Goal: Task Accomplishment & Management: Use online tool/utility

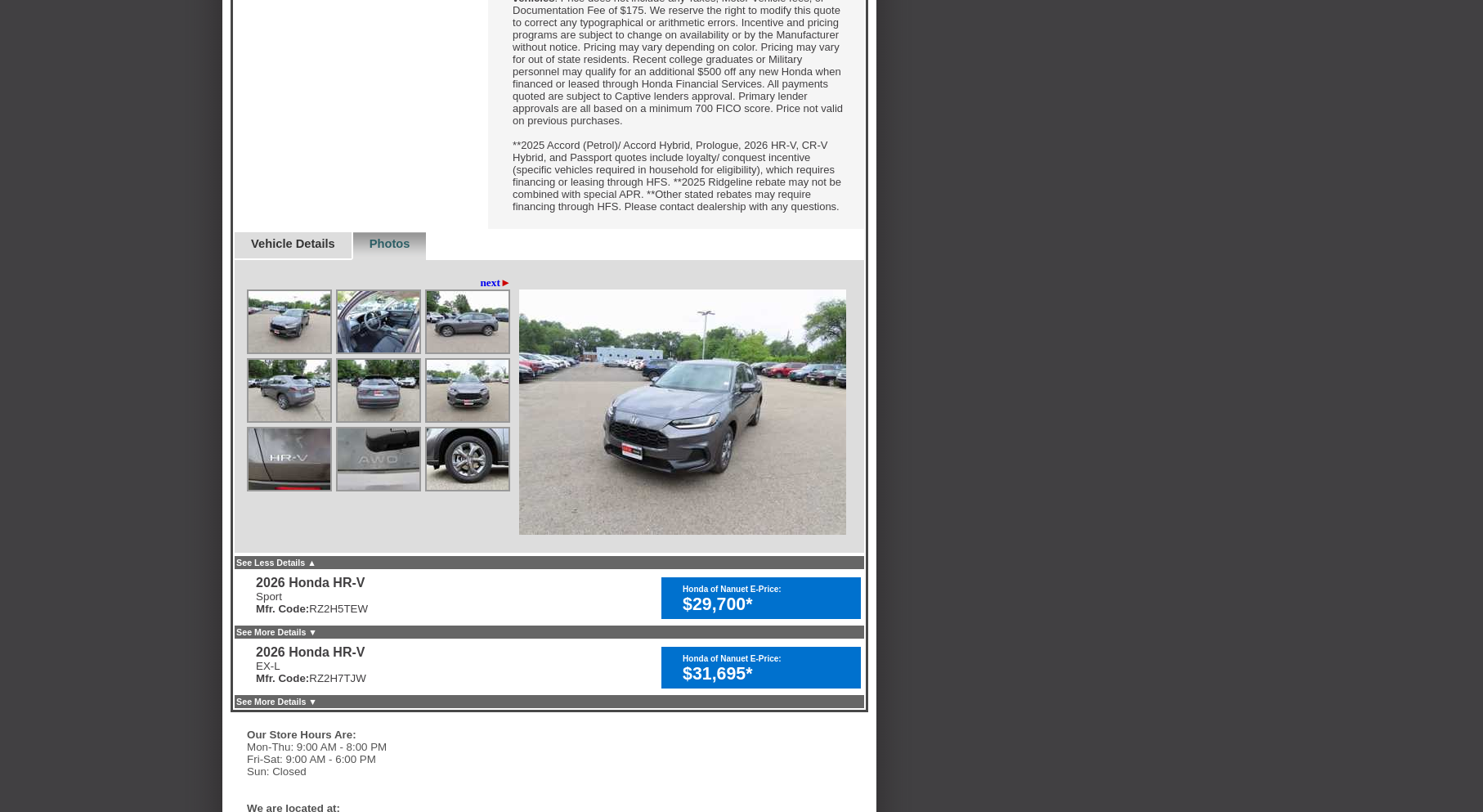
scroll to position [818, 0]
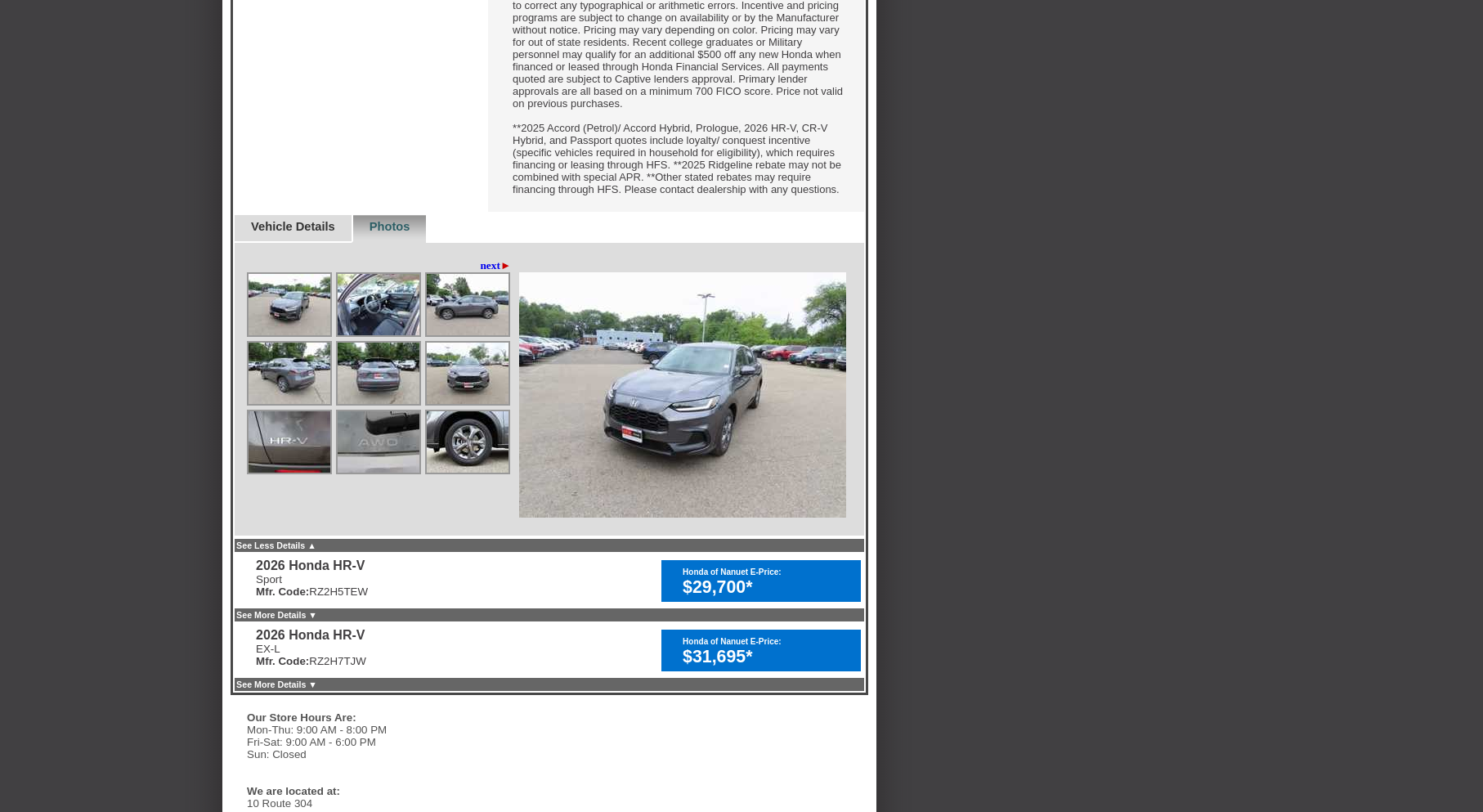
click at [286, 335] on img at bounding box center [289, 304] width 82 height 61
click at [299, 404] on img at bounding box center [289, 373] width 82 height 61
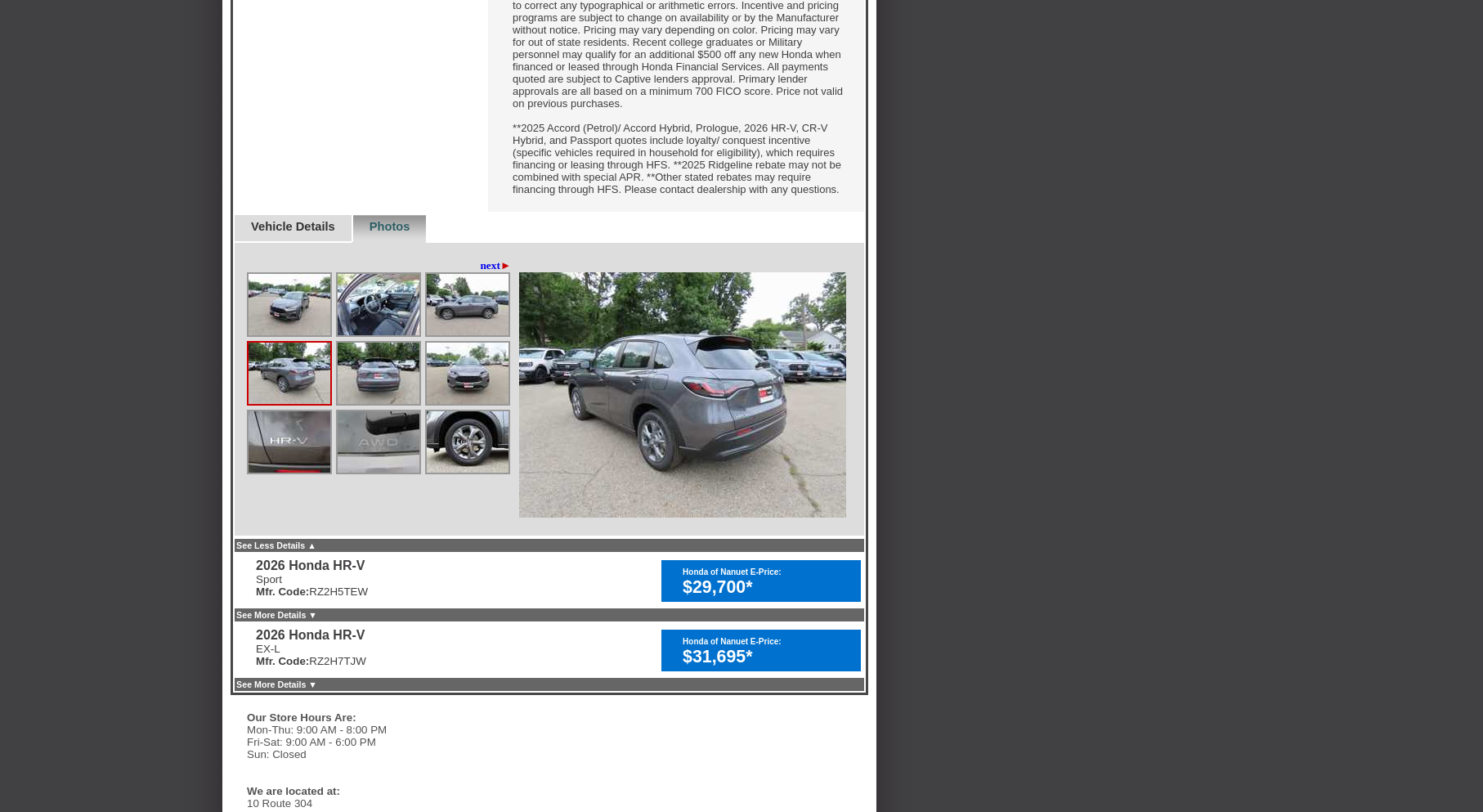
click at [353, 404] on img at bounding box center [378, 373] width 82 height 61
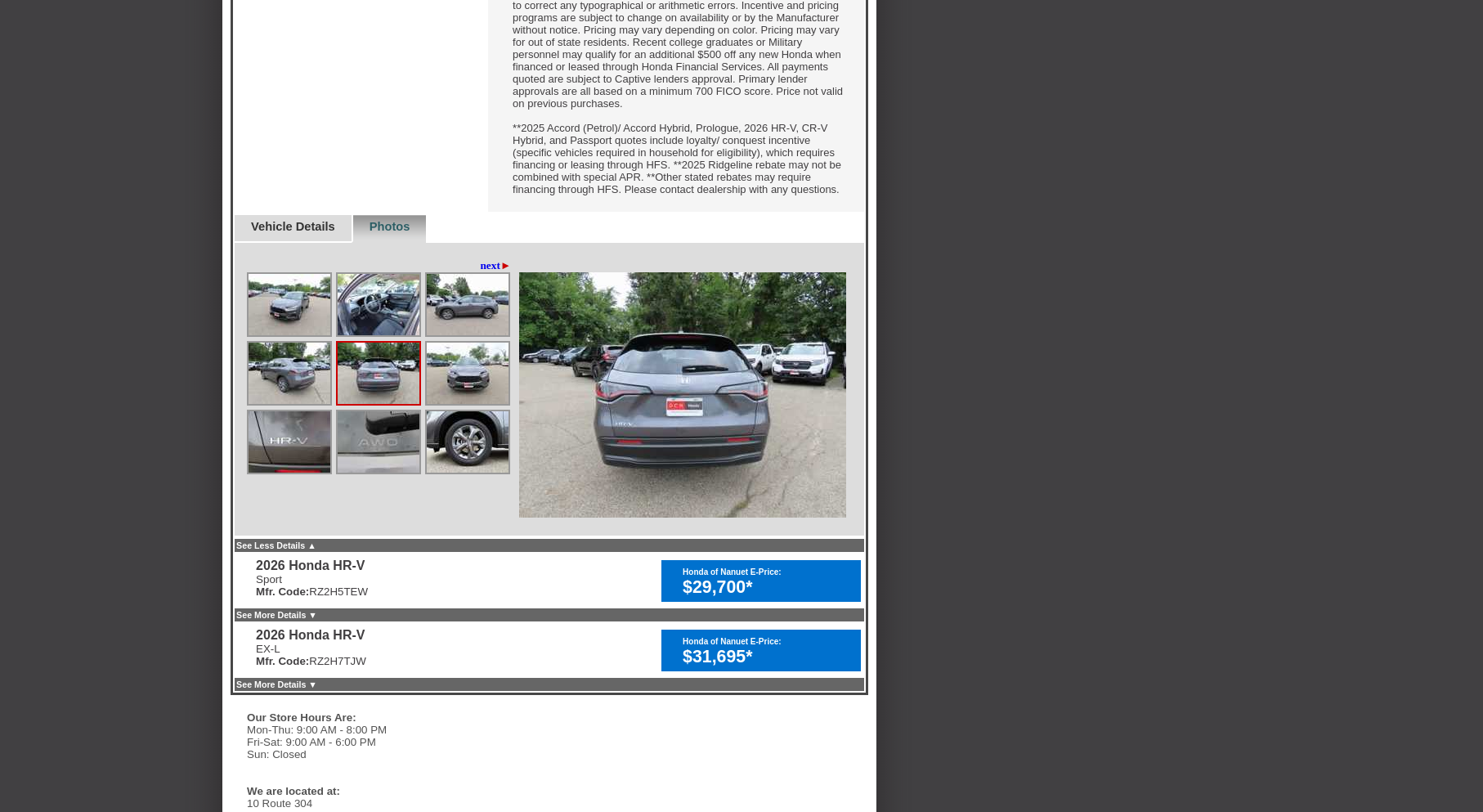
click at [290, 404] on img at bounding box center [289, 373] width 82 height 61
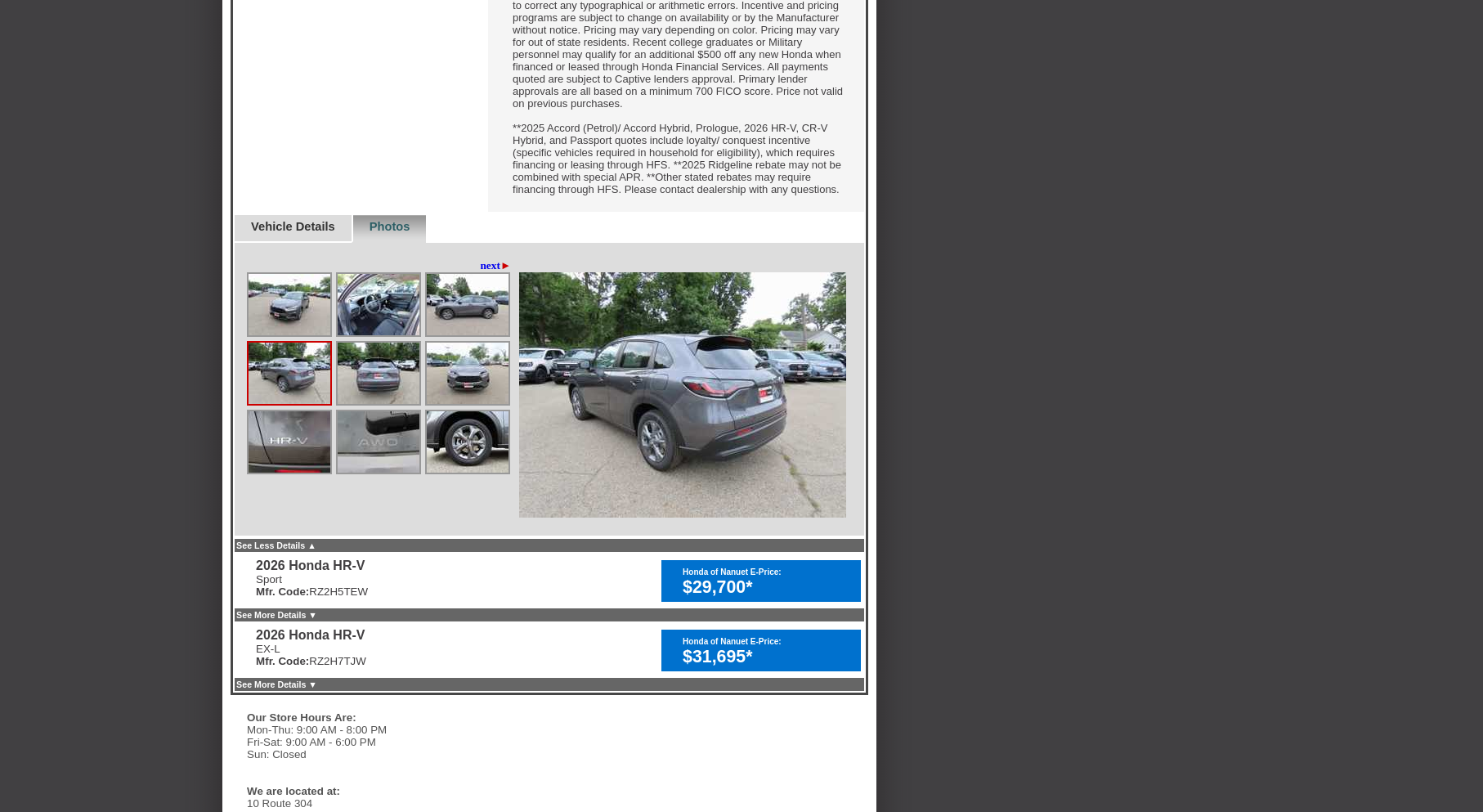
click at [456, 404] on img at bounding box center [468, 373] width 82 height 61
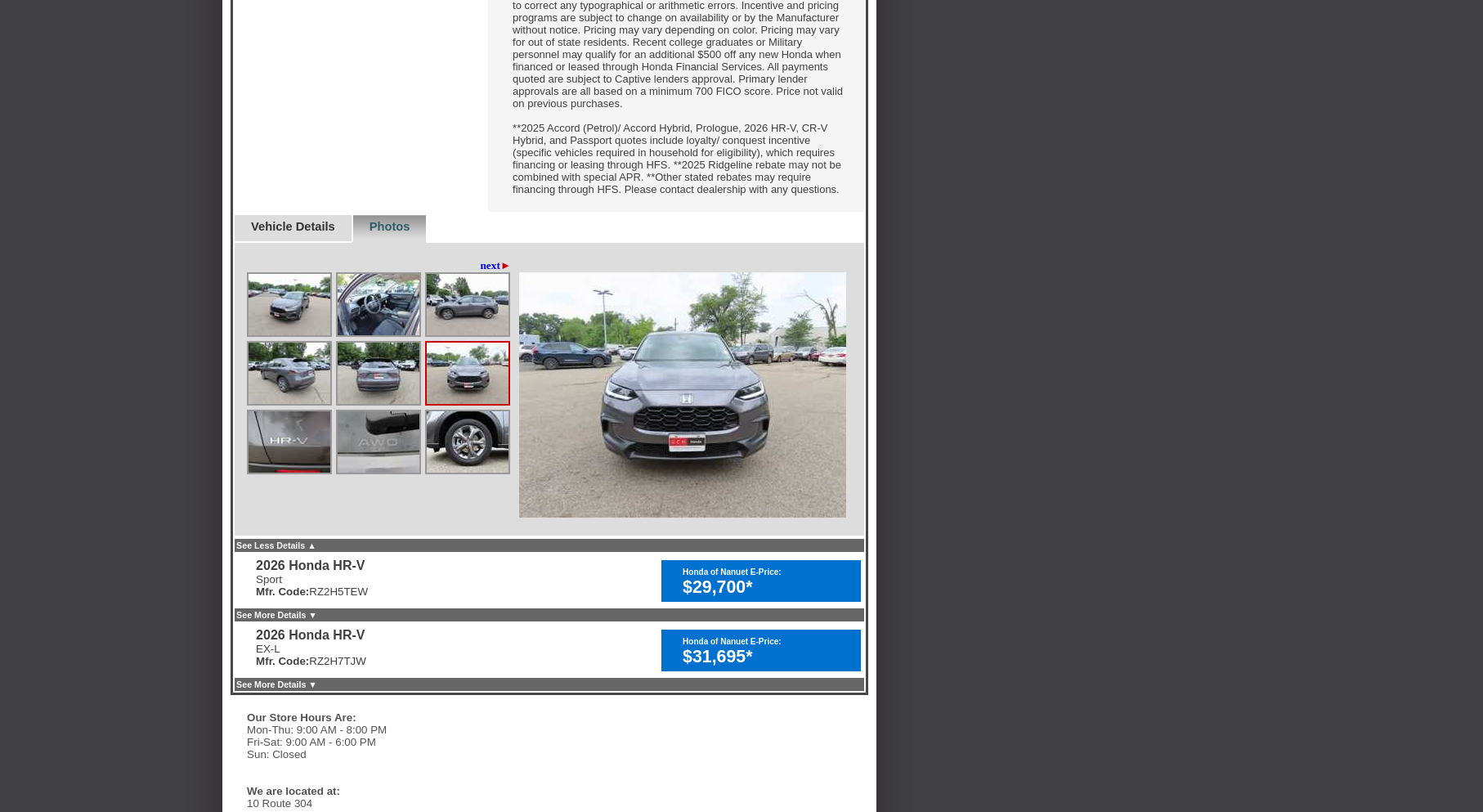
click at [297, 472] on img at bounding box center [289, 441] width 82 height 61
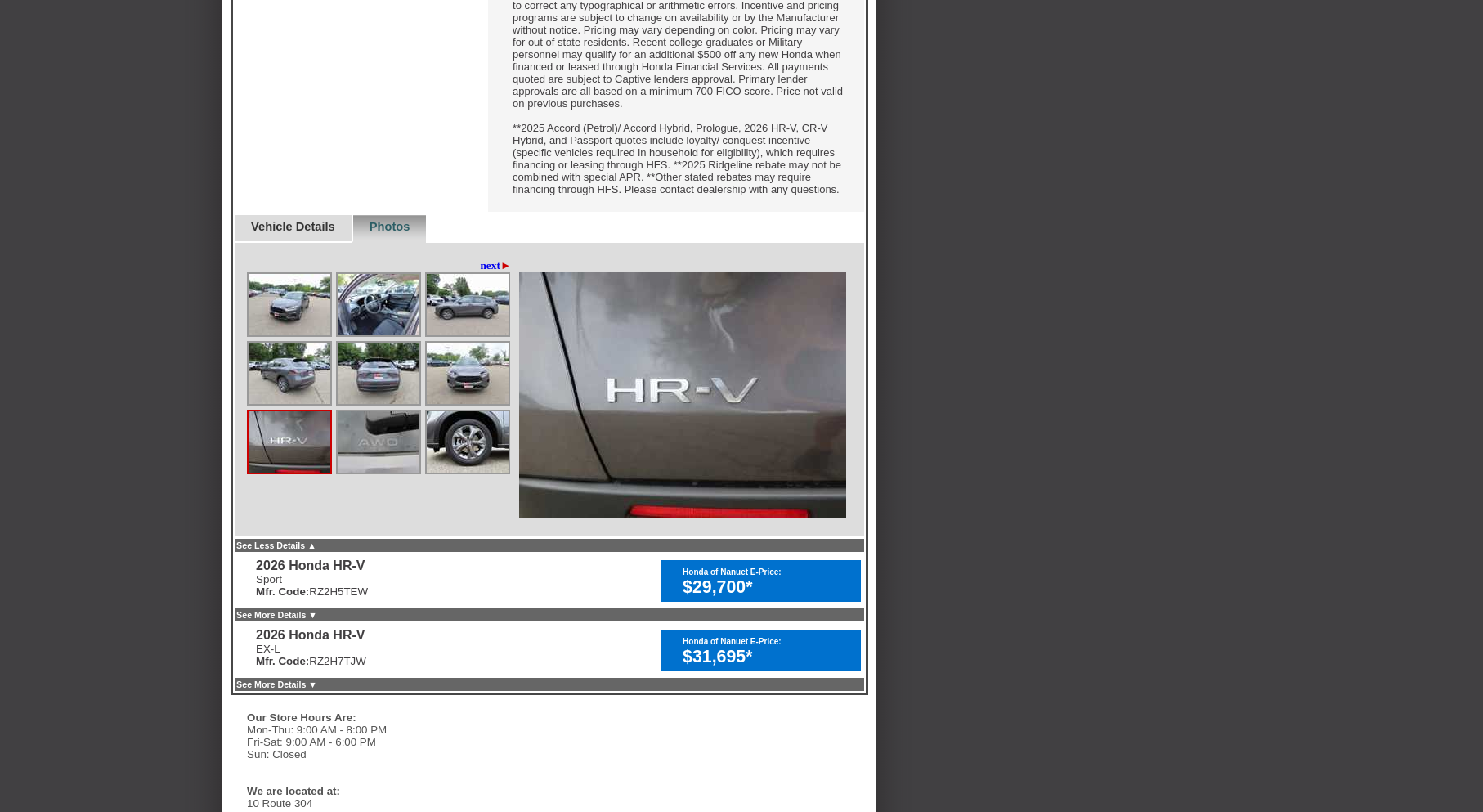
click at [380, 472] on img at bounding box center [378, 441] width 82 height 61
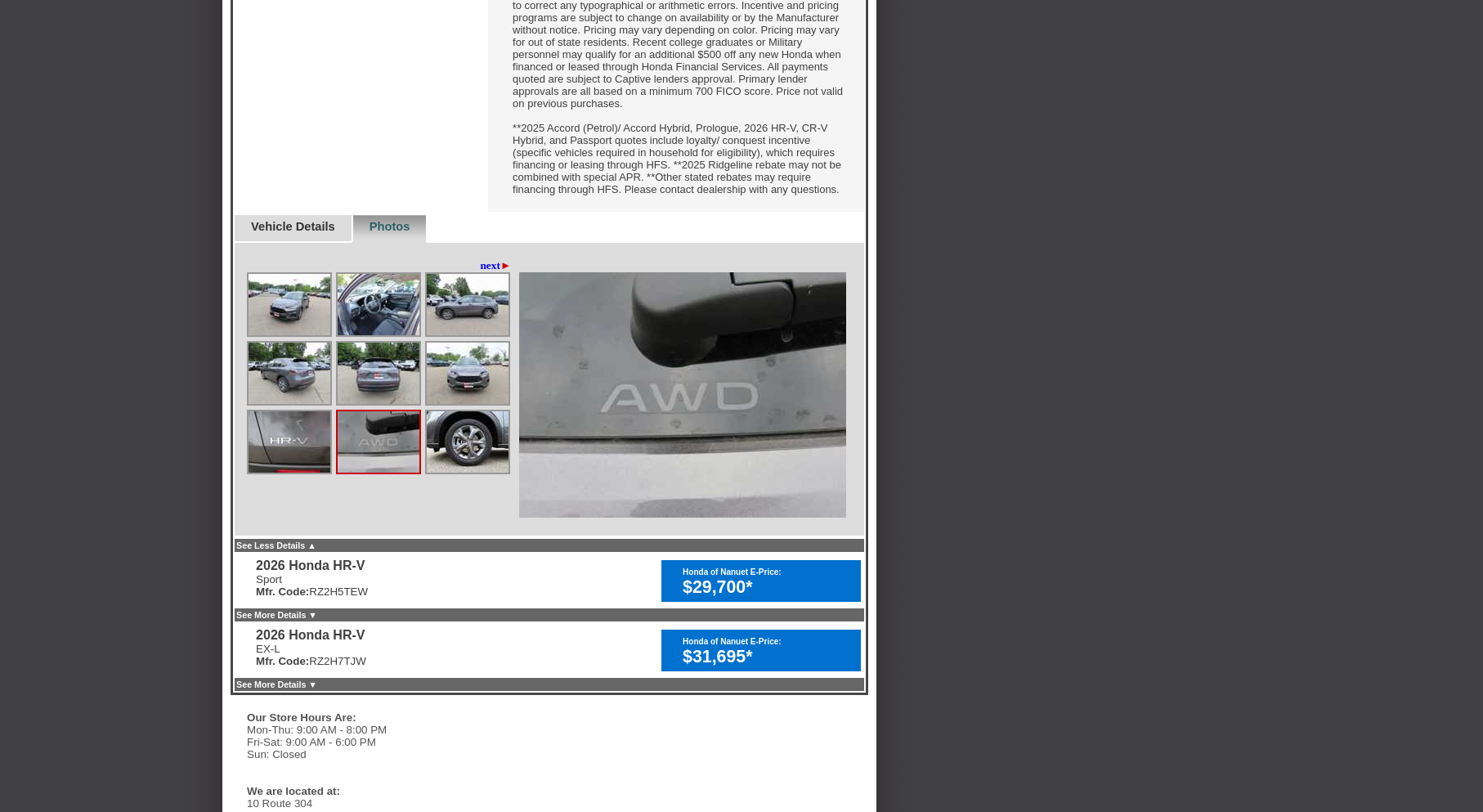
click at [439, 472] on img at bounding box center [468, 441] width 82 height 61
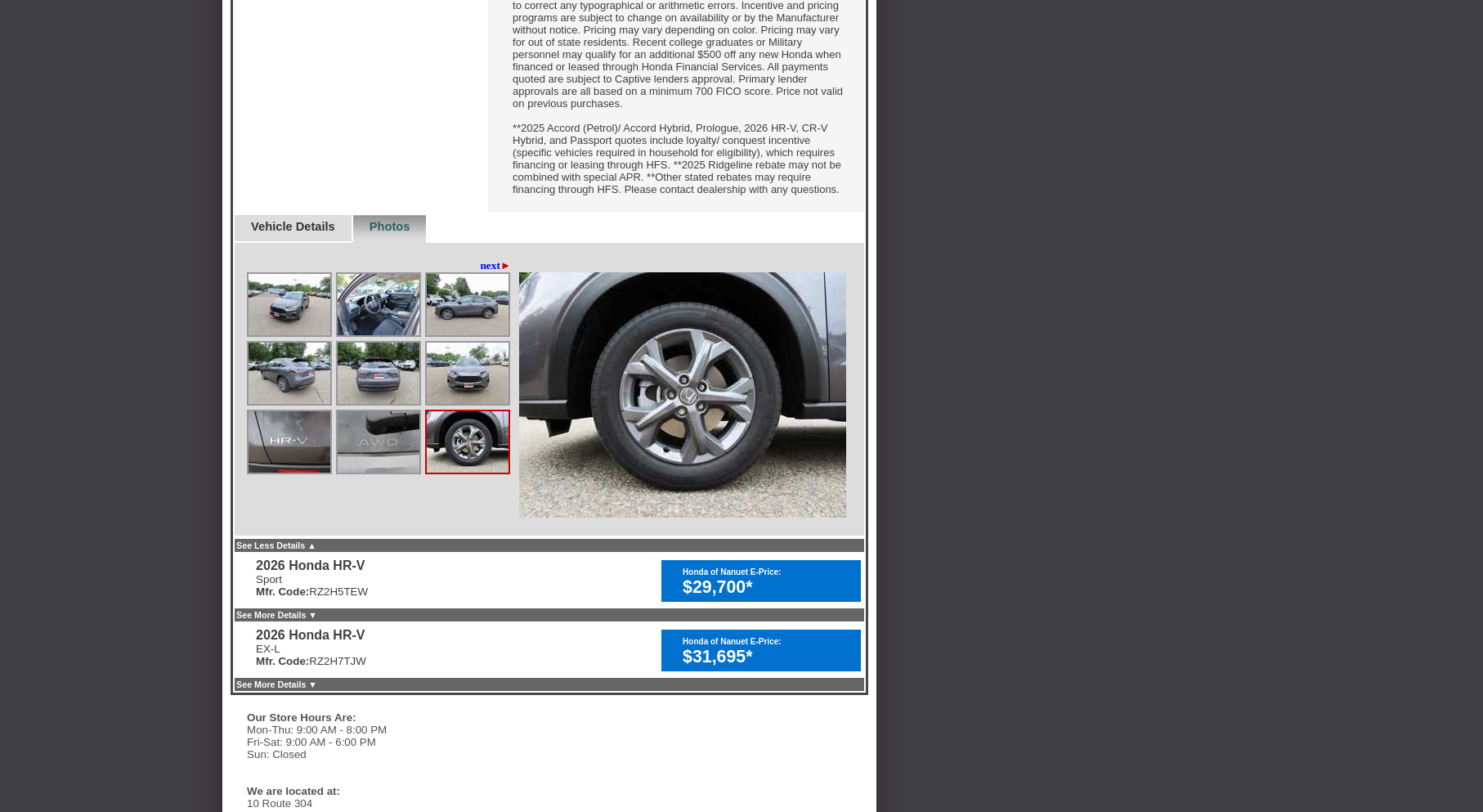
click at [463, 335] on img at bounding box center [468, 304] width 82 height 61
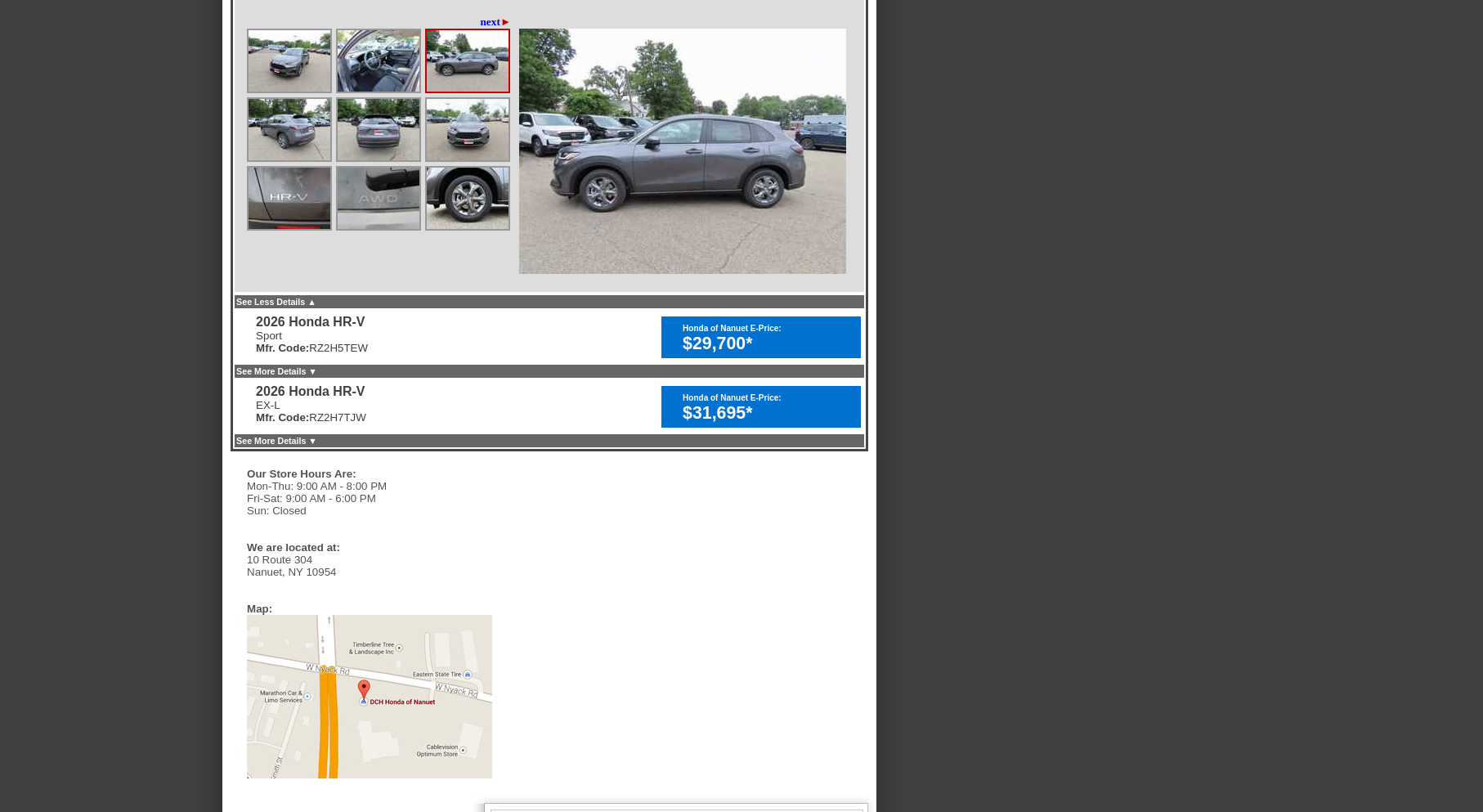
scroll to position [816, 0]
